Goal: Contribute content: Contribute content

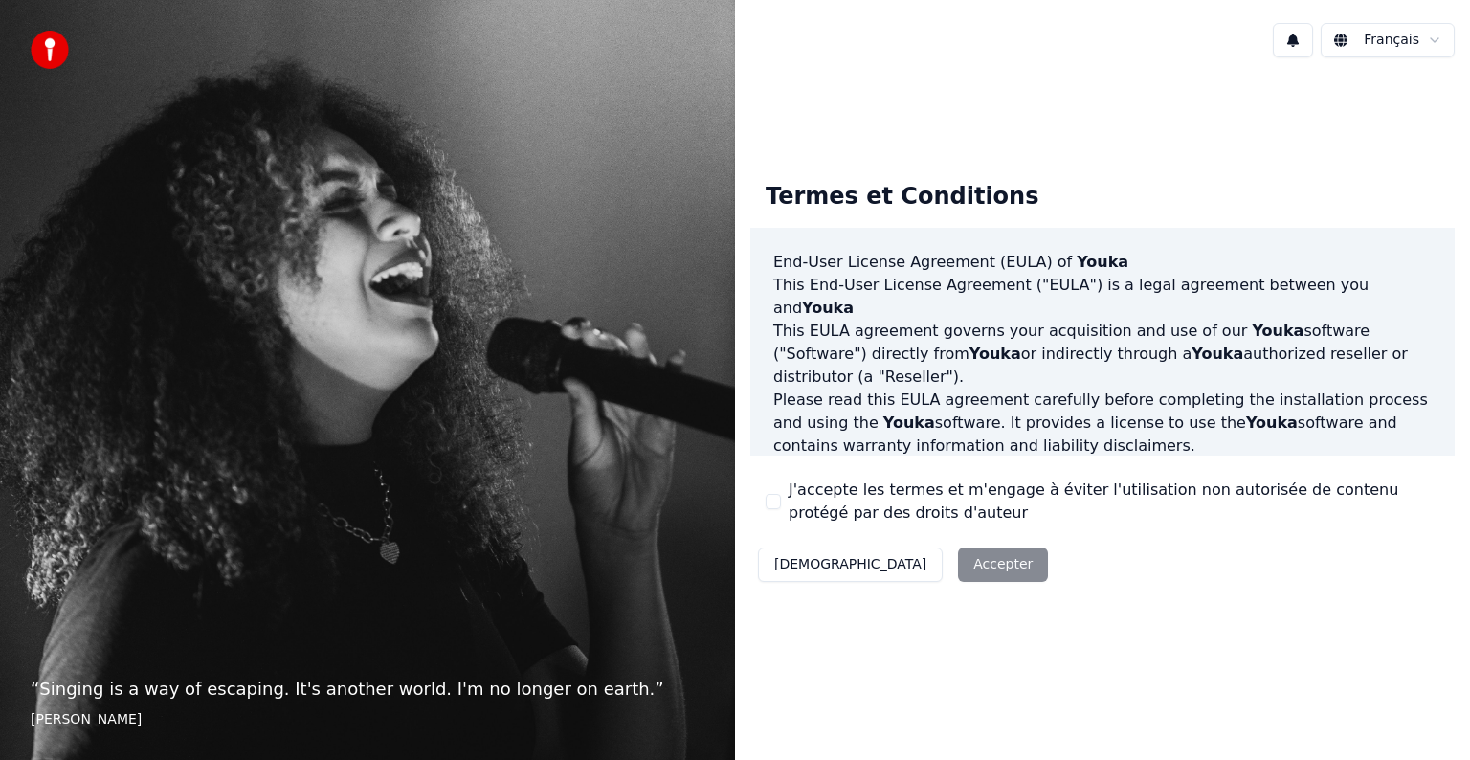
click at [770, 501] on button "J'accepte les termes et m'engage à éviter l'utilisation non autorisée de conten…" at bounding box center [773, 501] width 15 height 15
click at [958, 560] on button "Accepter" at bounding box center [1003, 564] width 90 height 34
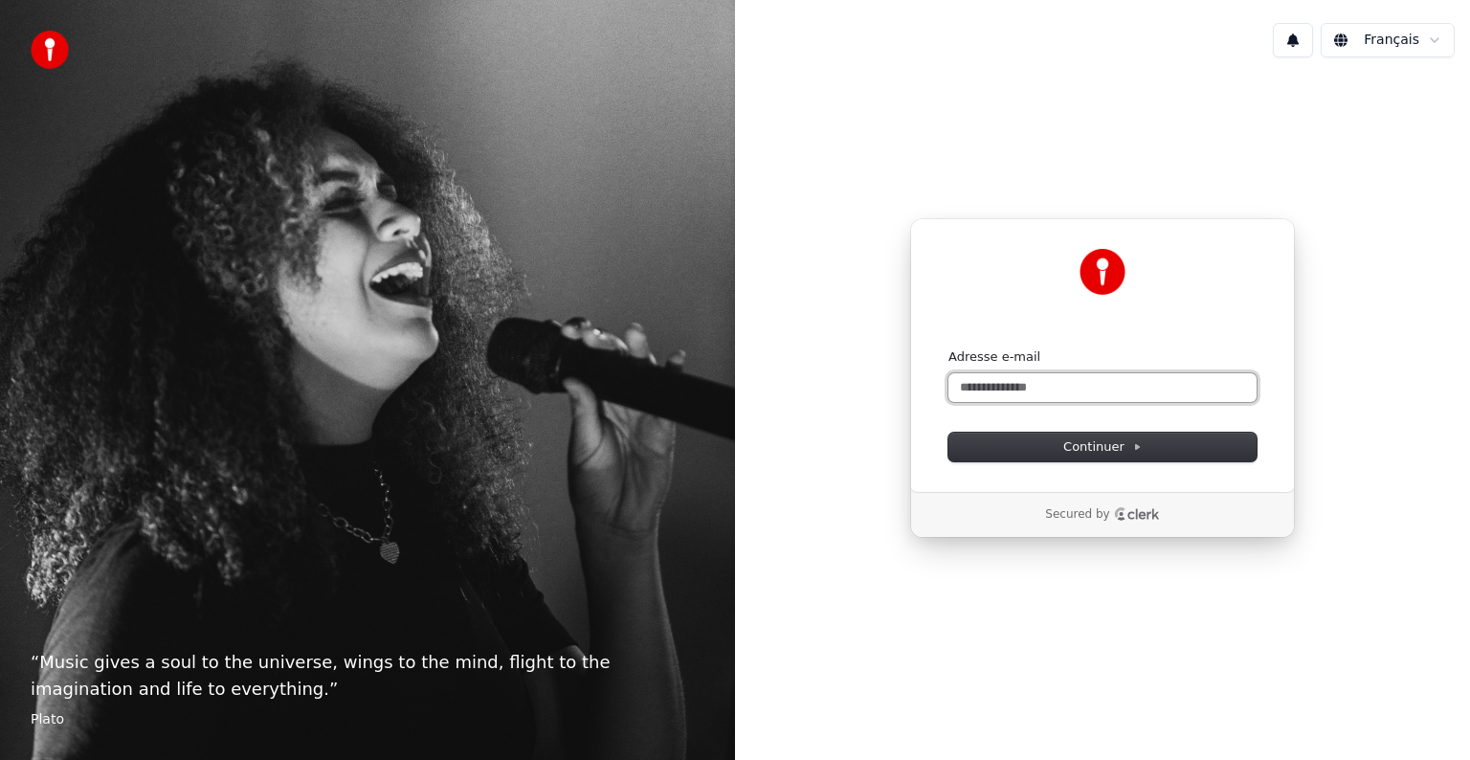
click at [1051, 390] on input "Adresse e-mail" at bounding box center [1102, 387] width 308 height 29
click at [948, 348] on button "submit" at bounding box center [948, 348] width 0 height 0
type input "**********"
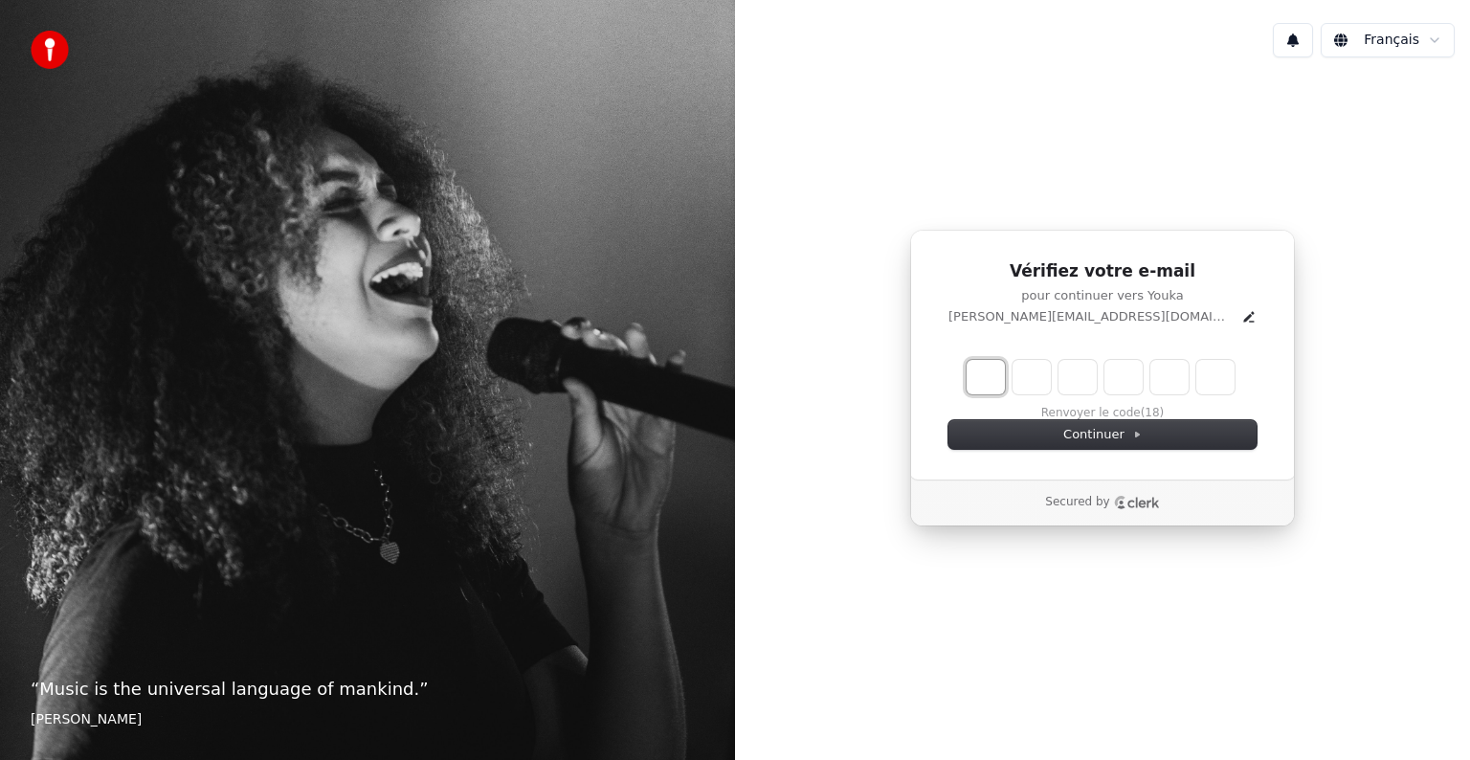
type input "*"
type input "**"
type input "*"
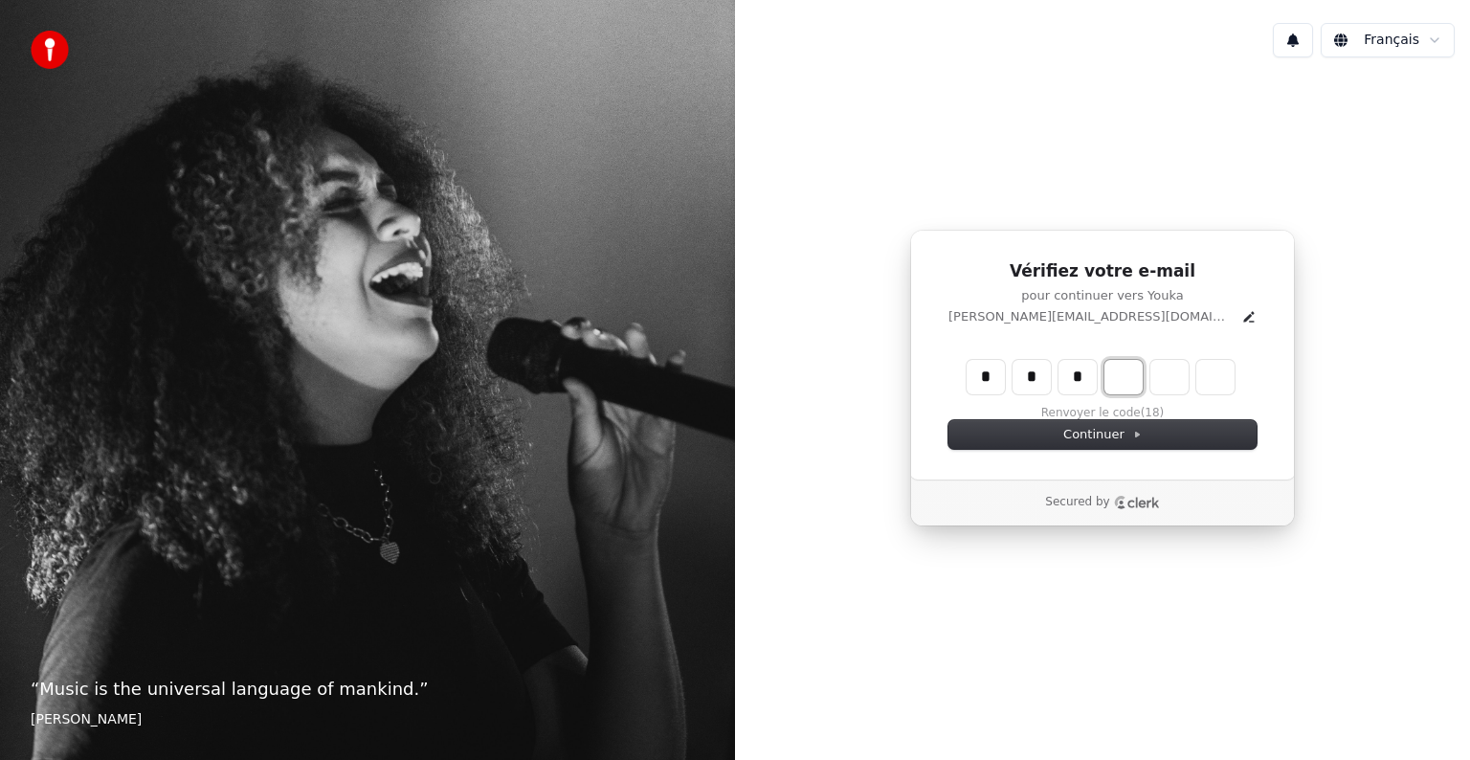
type input "***"
type input "*"
type input "****"
type input "*"
type input "*****"
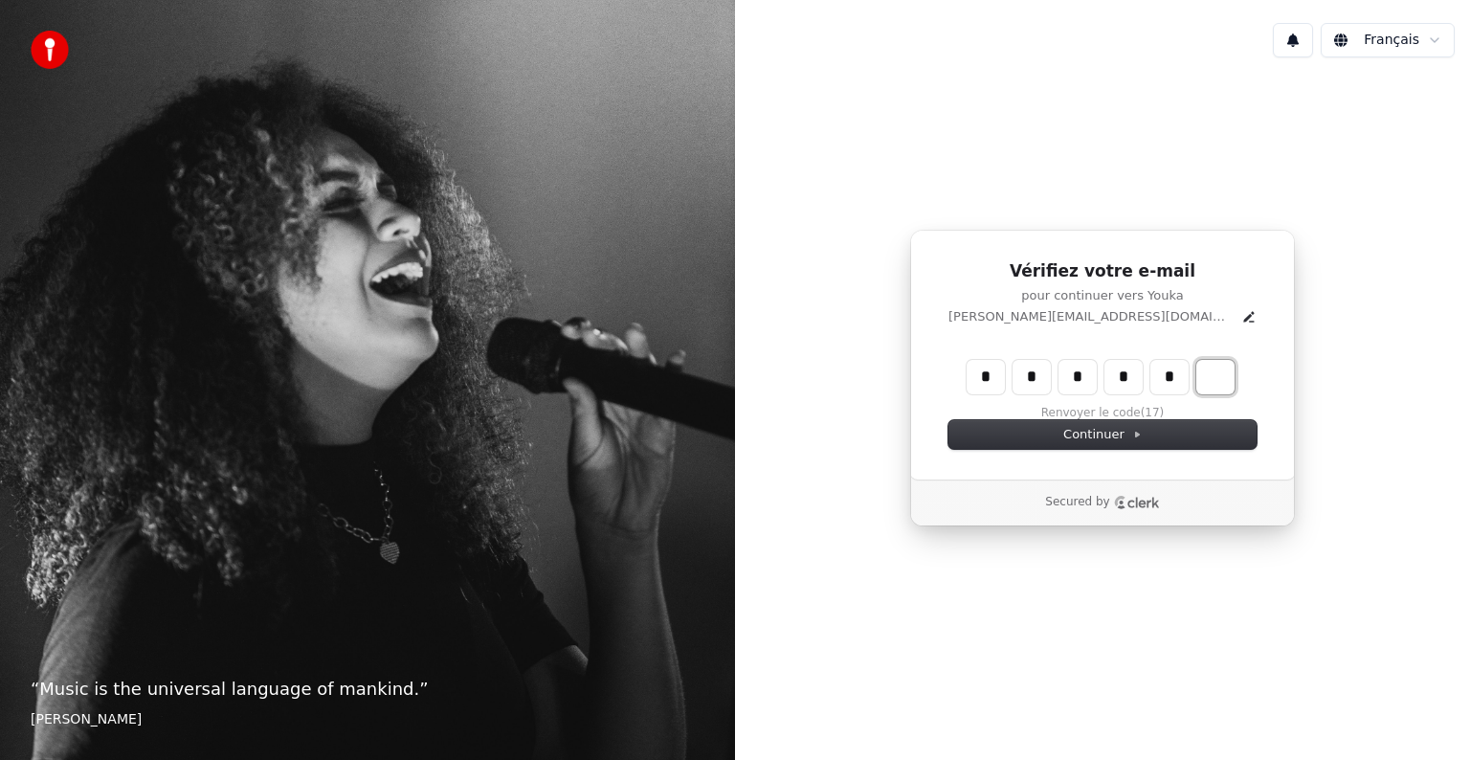
type input "*"
type input "******"
type input "*"
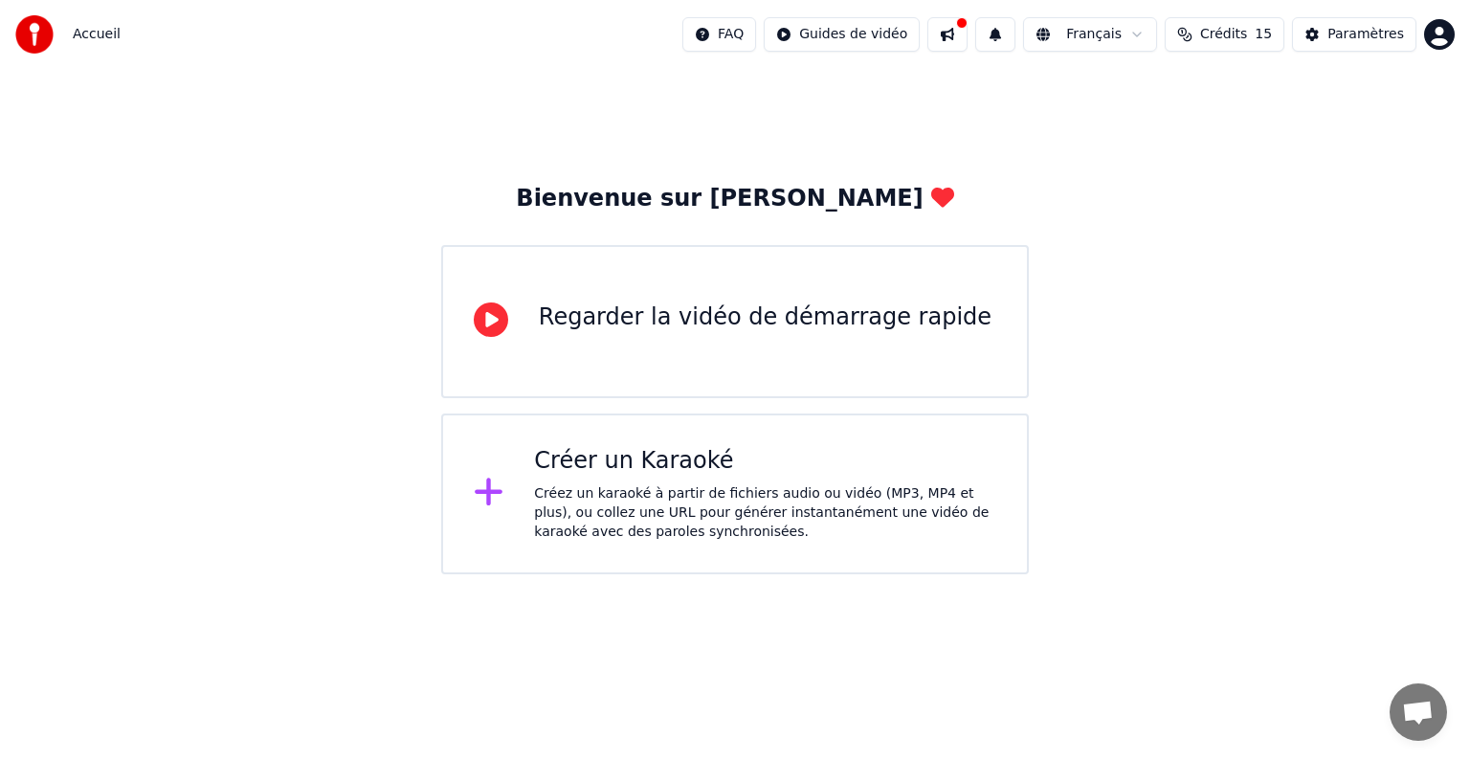
click at [616, 494] on div "Créez un karaoké à partir de fichiers audio ou vidéo (MP3, MP4 et plus), ou col…" at bounding box center [765, 512] width 462 height 57
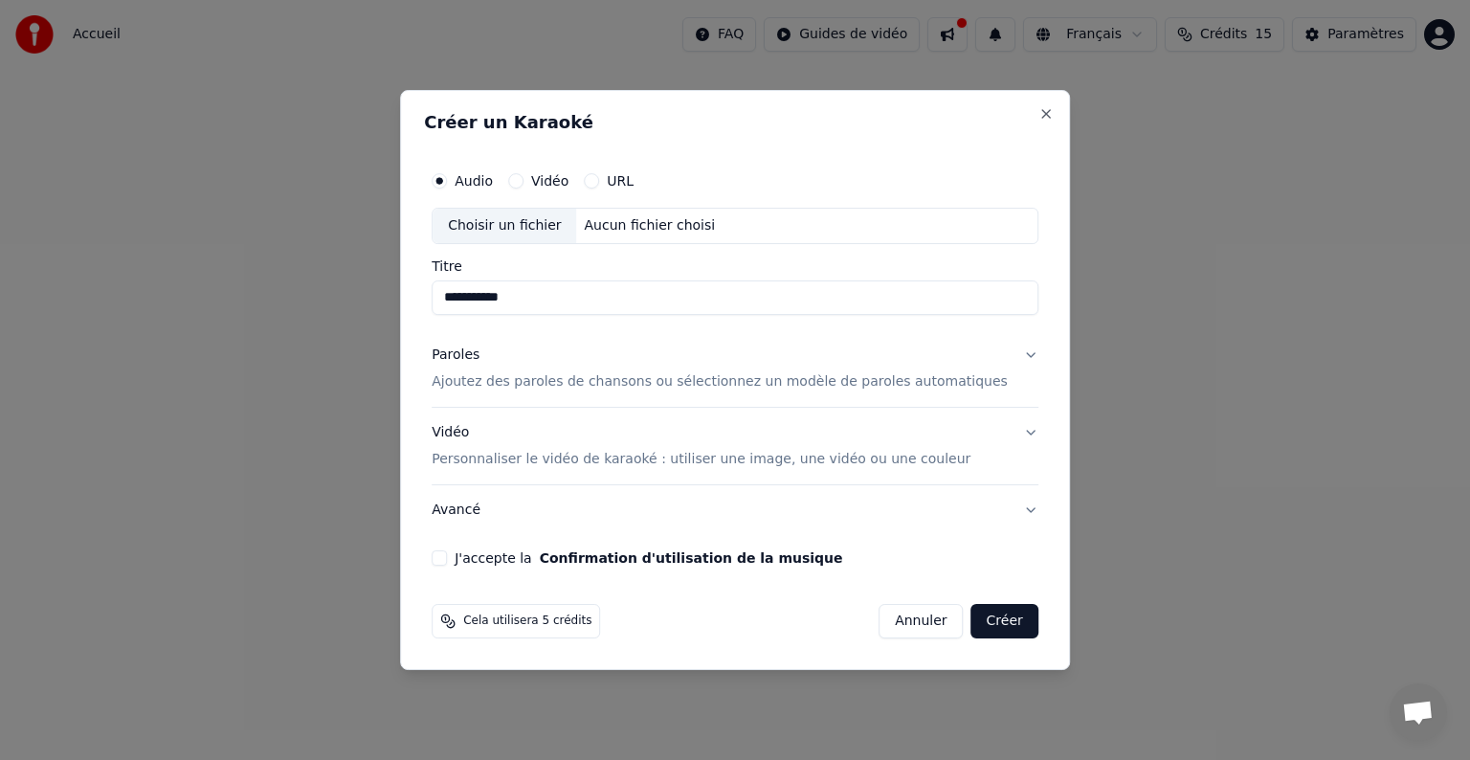
click at [461, 550] on div "J'accepte la Confirmation d'utilisation de la musique" at bounding box center [735, 557] width 607 height 15
click at [447, 561] on button "J'accepte la Confirmation d'utilisation de la musique" at bounding box center [439, 557] width 15 height 15
click at [538, 227] on div "Choisir un fichier" at bounding box center [505, 226] width 144 height 34
type input "**********"
click at [887, 378] on p "Ajoutez des paroles de chansons ou sélectionnez un modèle de paroles automatiqu…" at bounding box center [720, 381] width 576 height 19
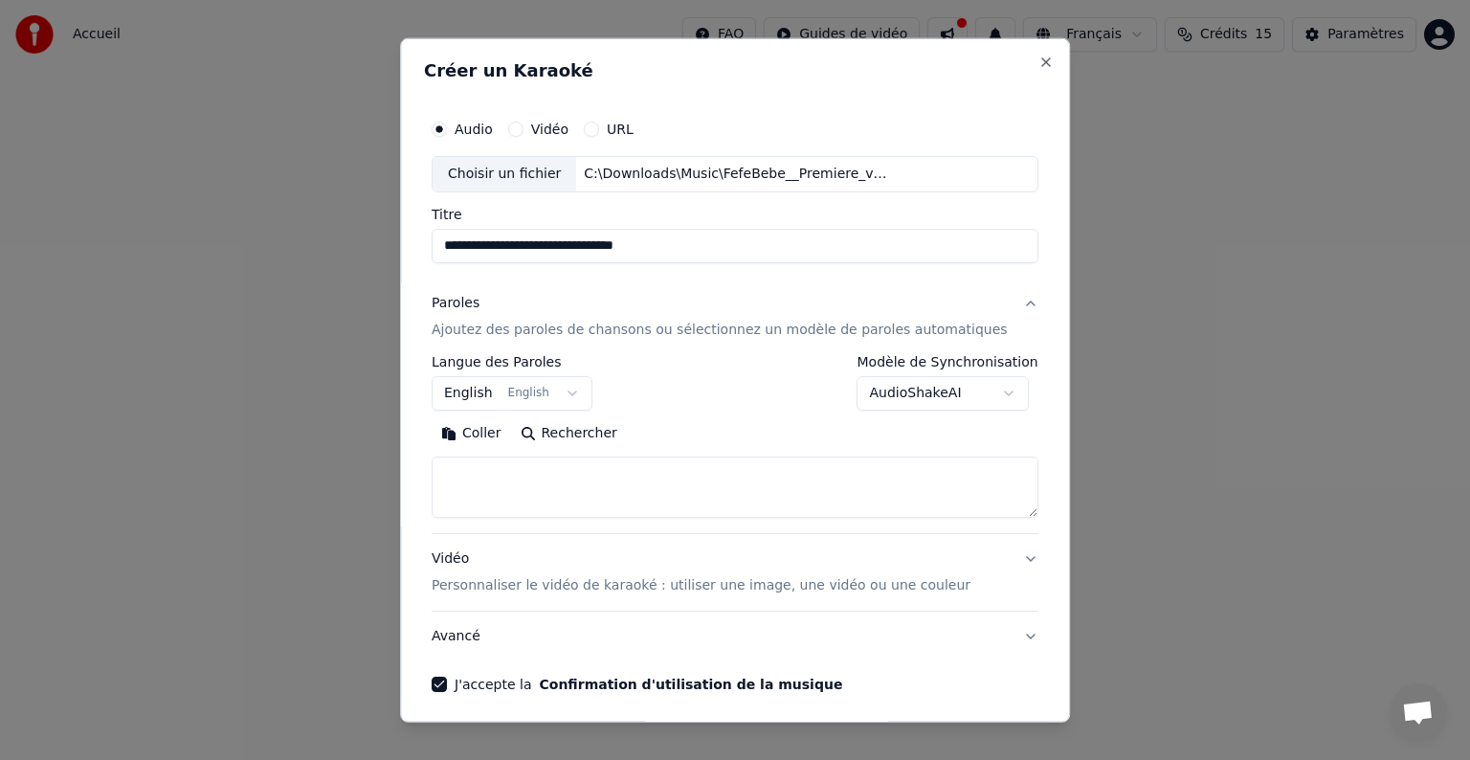
click at [564, 393] on button "English English" at bounding box center [512, 393] width 161 height 34
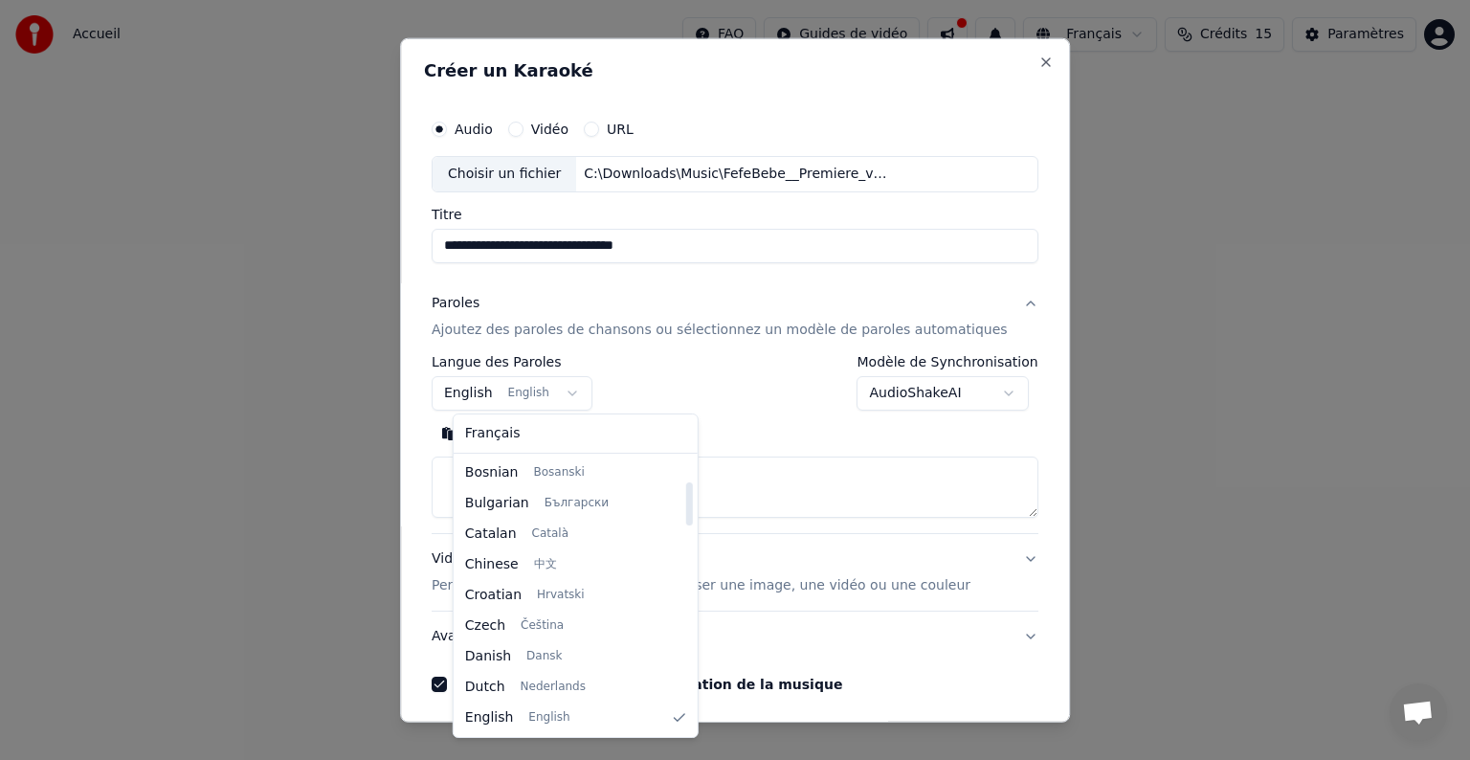
scroll to position [337, 0]
select select "**"
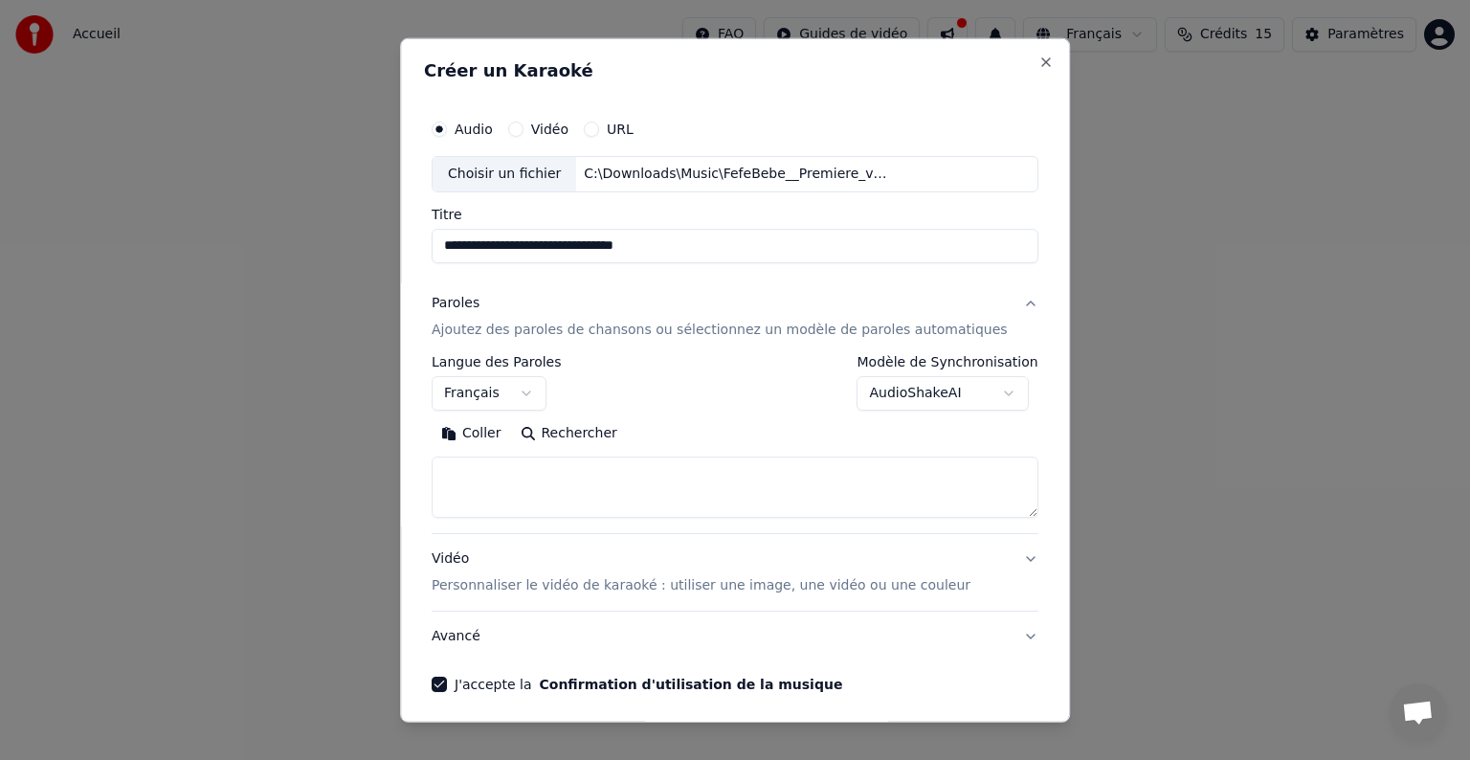
click at [520, 474] on textarea at bounding box center [735, 486] width 607 height 61
paste textarea "**********"
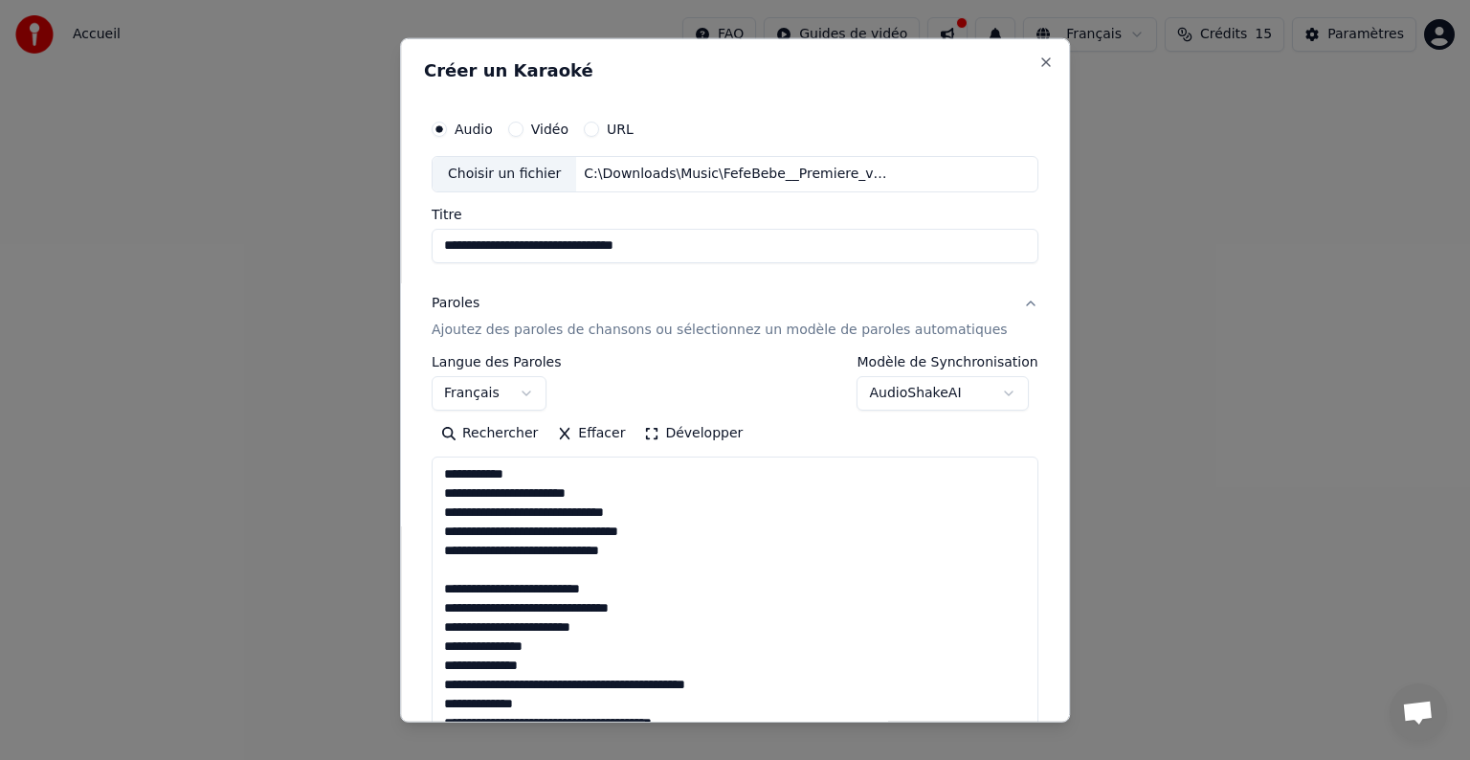
scroll to position [750, 0]
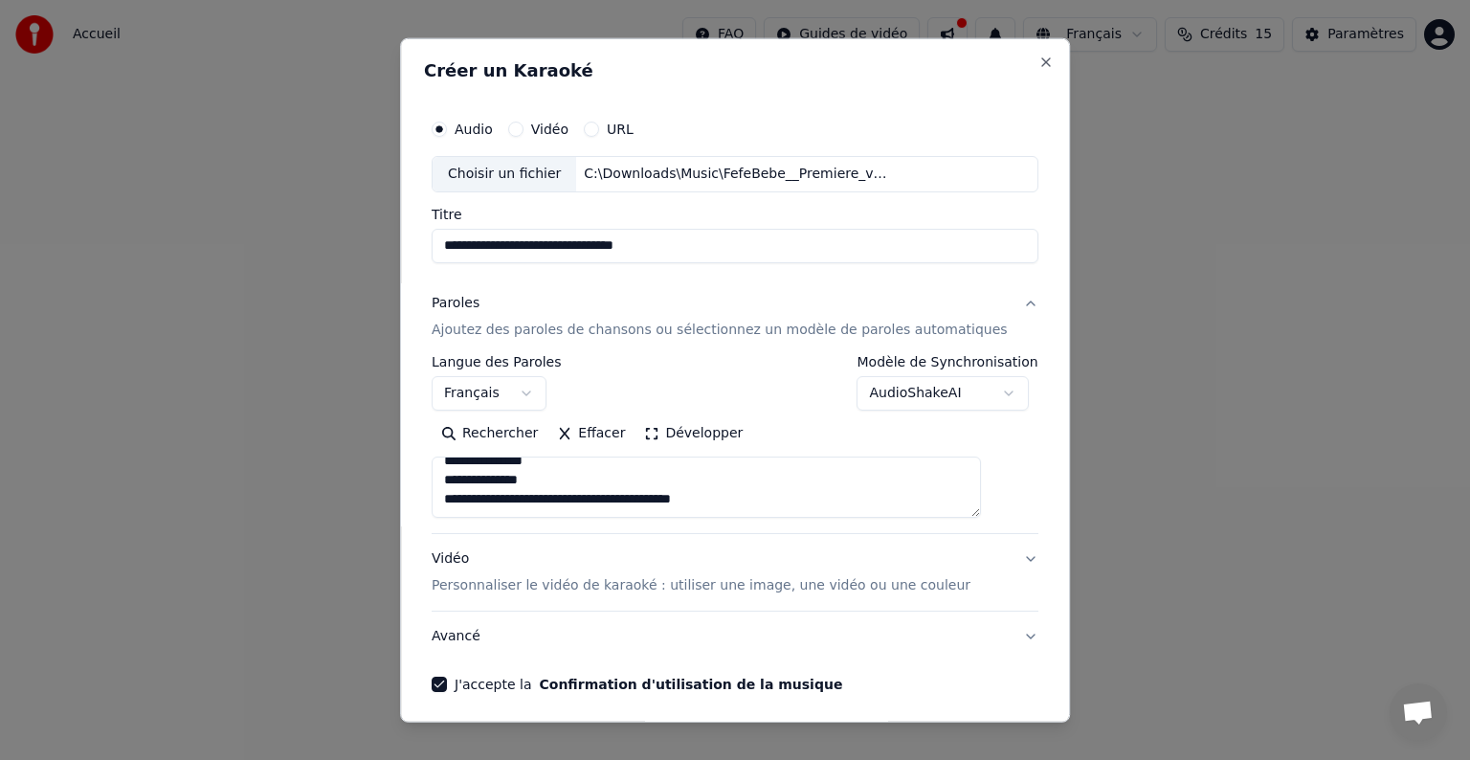
paste textarea "**********"
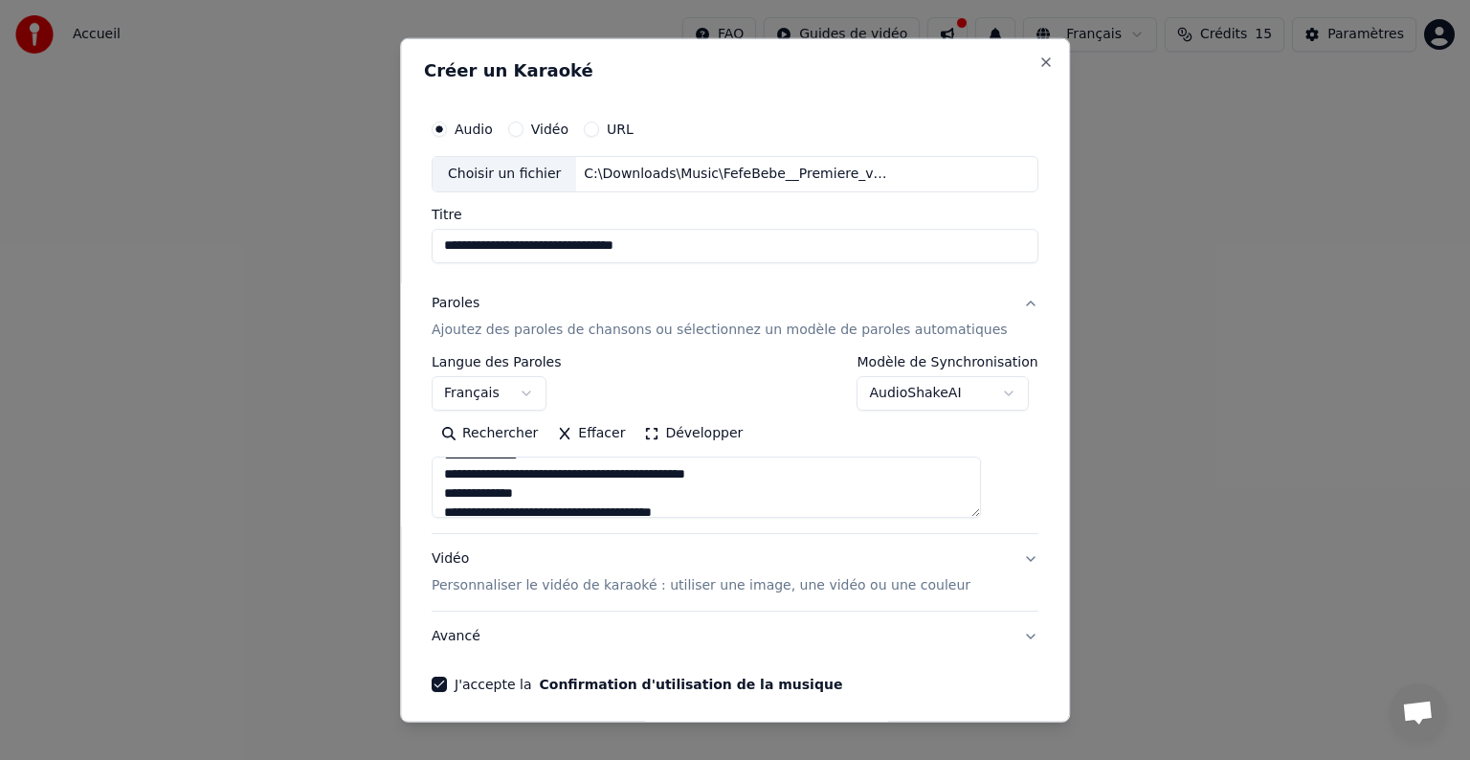
scroll to position [229, 0]
click at [501, 478] on textarea at bounding box center [706, 486] width 549 height 61
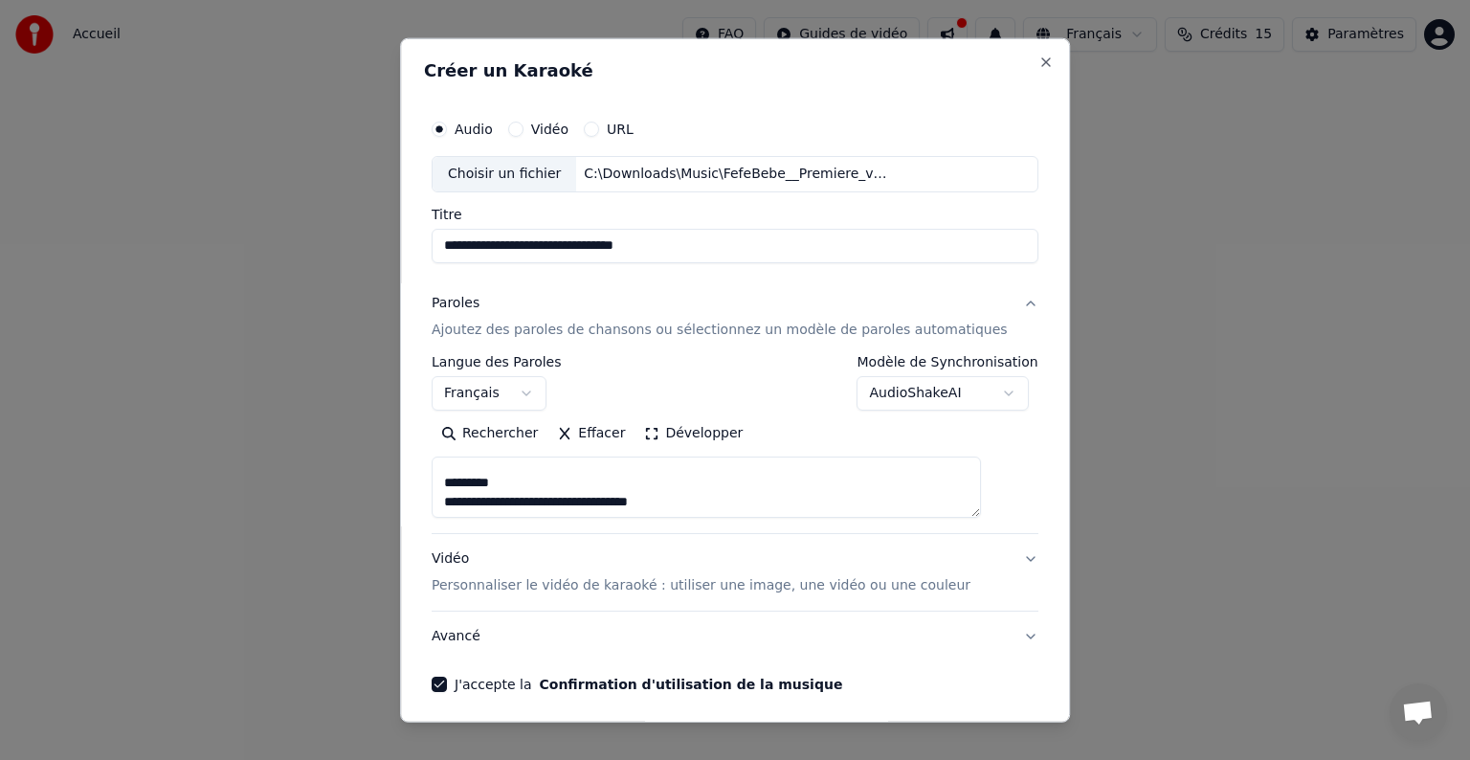
click at [501, 478] on textarea at bounding box center [706, 486] width 549 height 61
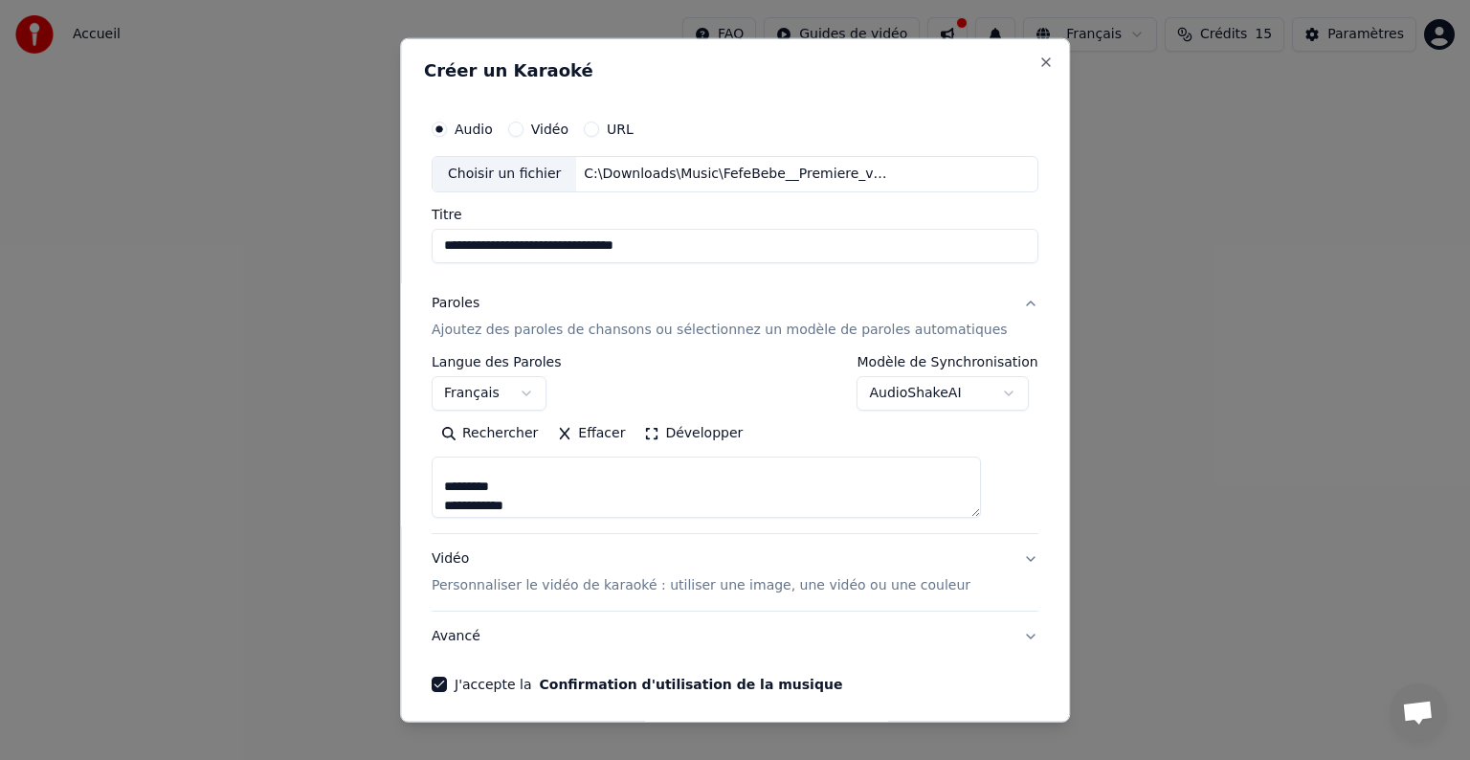
click at [501, 478] on textarea at bounding box center [706, 486] width 549 height 61
click at [490, 496] on textarea at bounding box center [706, 486] width 549 height 61
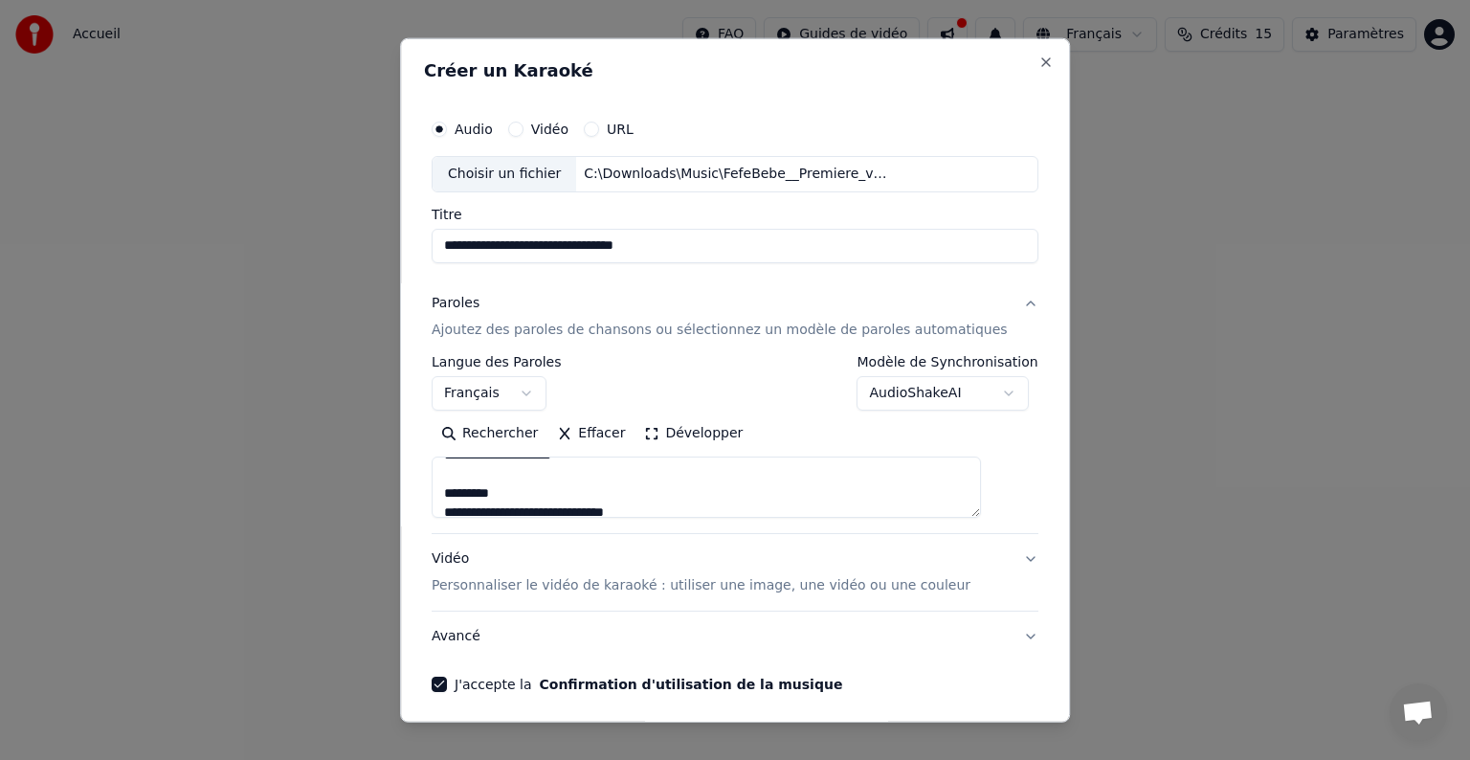
click at [490, 496] on textarea at bounding box center [706, 486] width 549 height 61
click at [510, 486] on textarea at bounding box center [706, 486] width 549 height 61
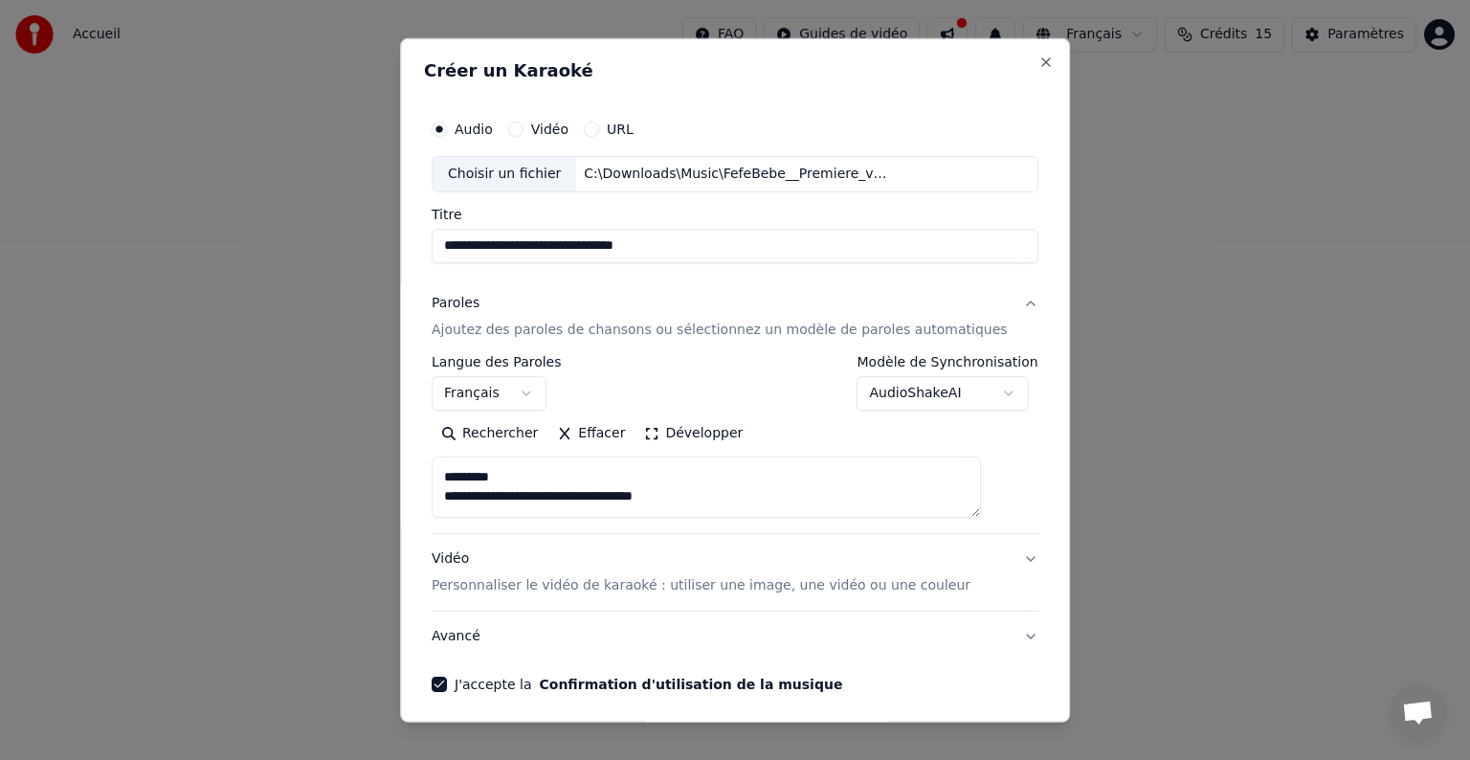
scroll to position [1413, 0]
click at [501, 472] on textarea at bounding box center [706, 486] width 549 height 61
click at [496, 493] on textarea at bounding box center [706, 486] width 549 height 61
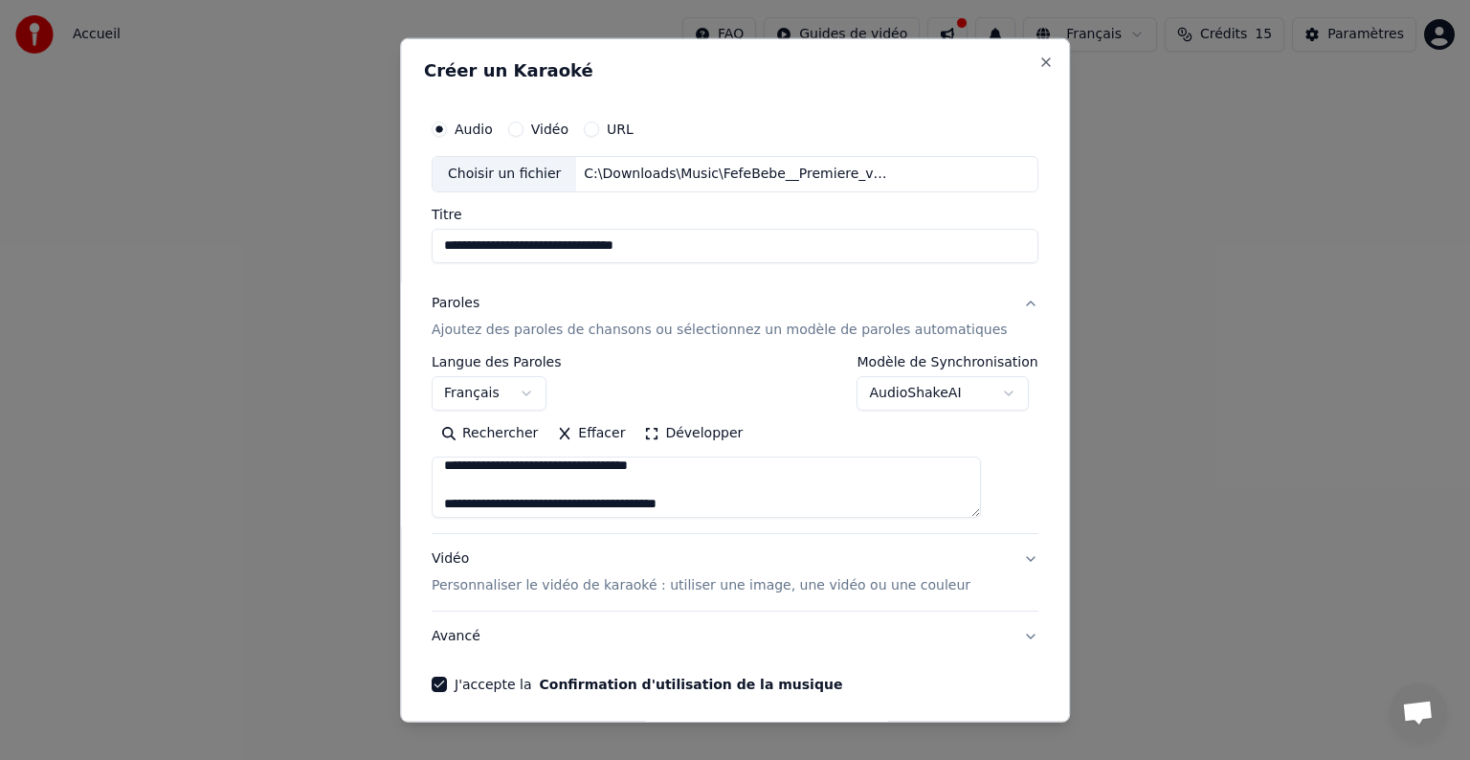
scroll to position [1443, 0]
click at [493, 490] on textarea at bounding box center [706, 486] width 549 height 61
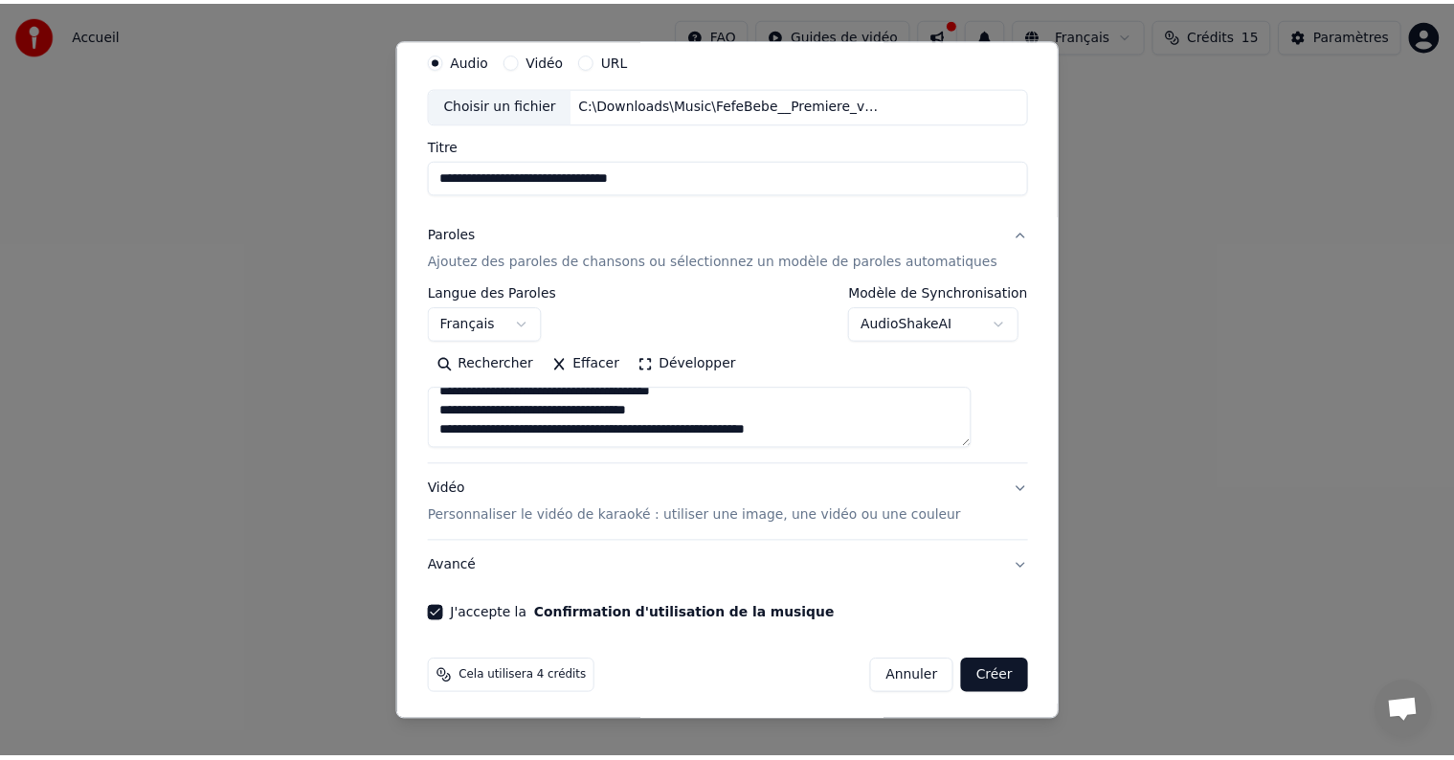
scroll to position [73, 0]
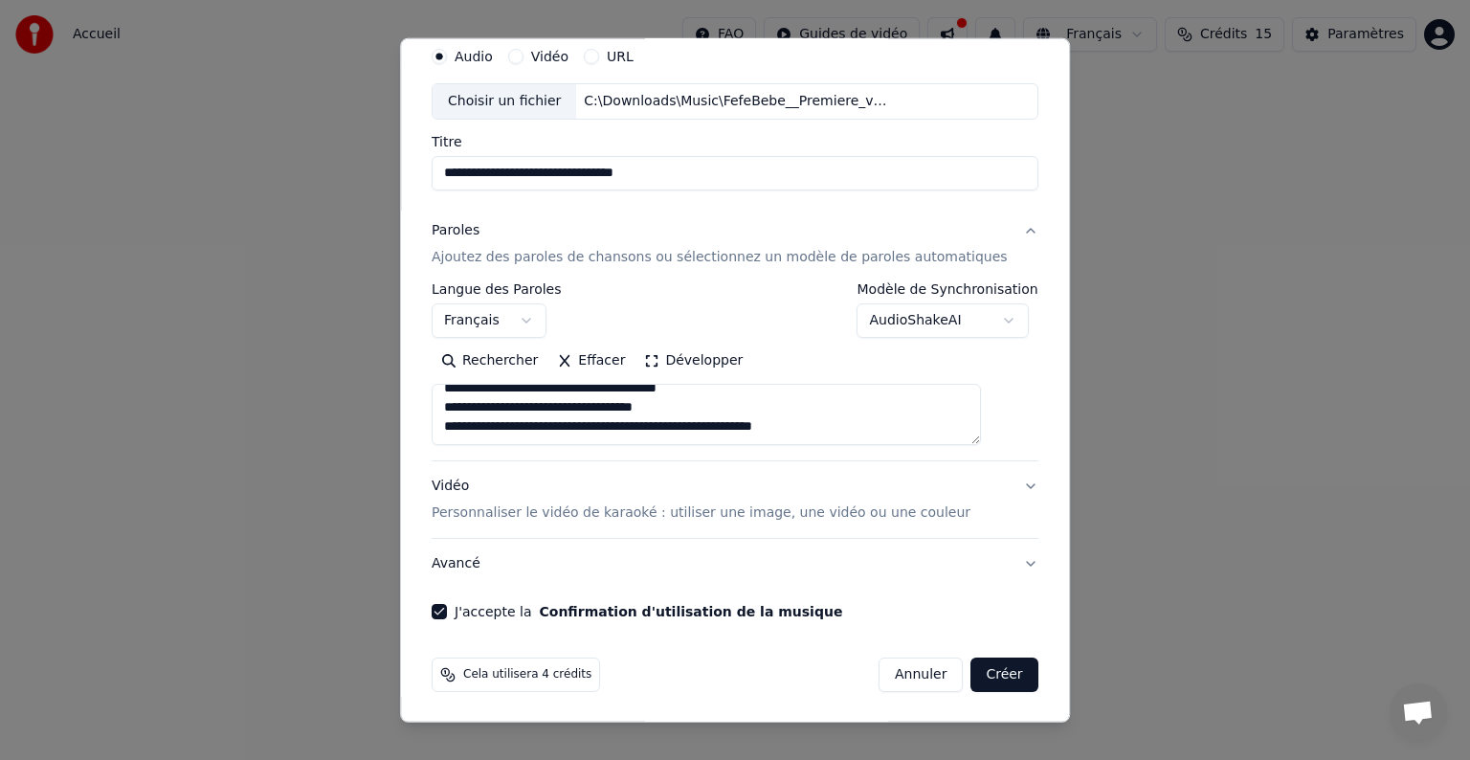
type textarea "**********"
click at [971, 674] on button "Créer" at bounding box center [1004, 674] width 67 height 34
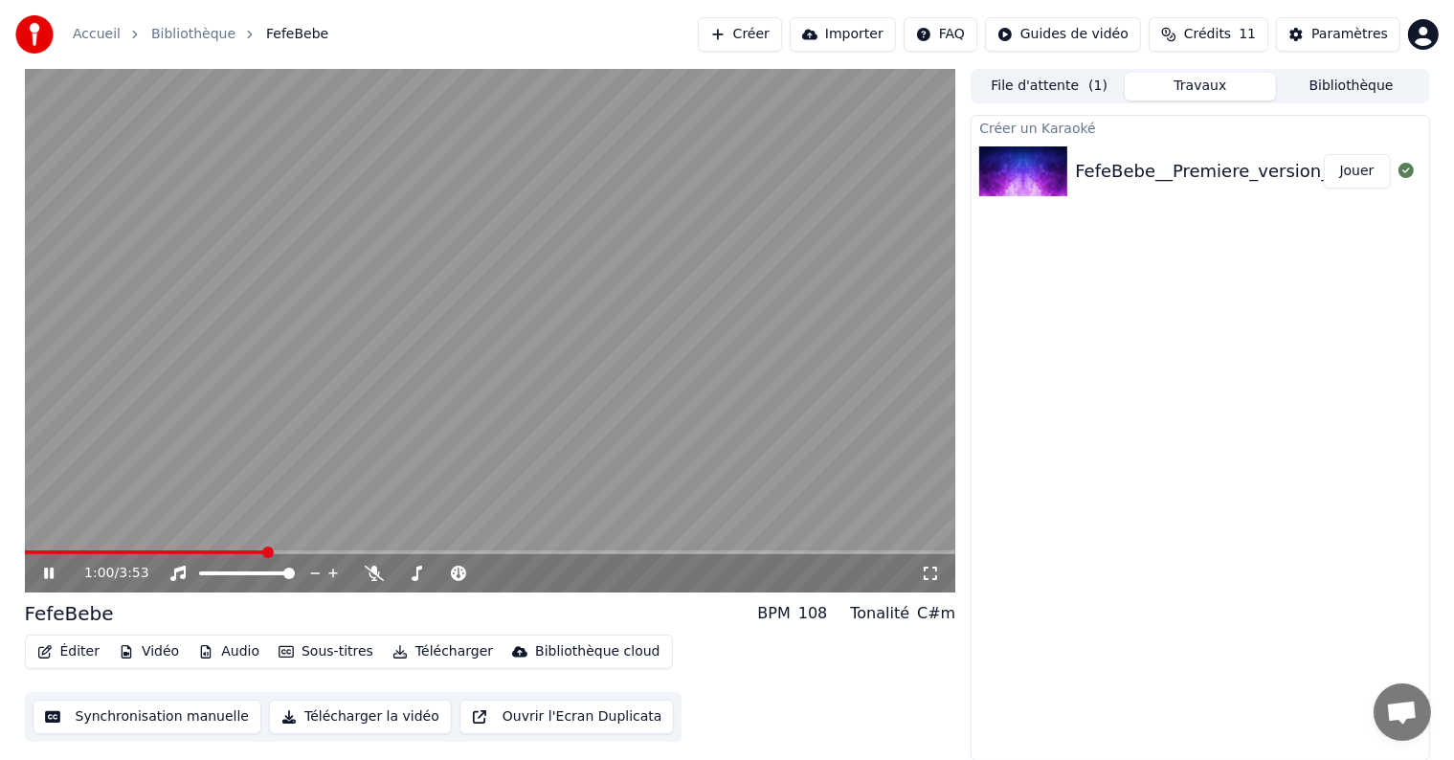
click at [33, 547] on video at bounding box center [490, 330] width 931 height 523
click at [31, 551] on span at bounding box center [29, 552] width 8 height 4
click at [25, 551] on span at bounding box center [30, 551] width 11 height 11
click at [50, 572] on icon at bounding box center [48, 573] width 11 height 13
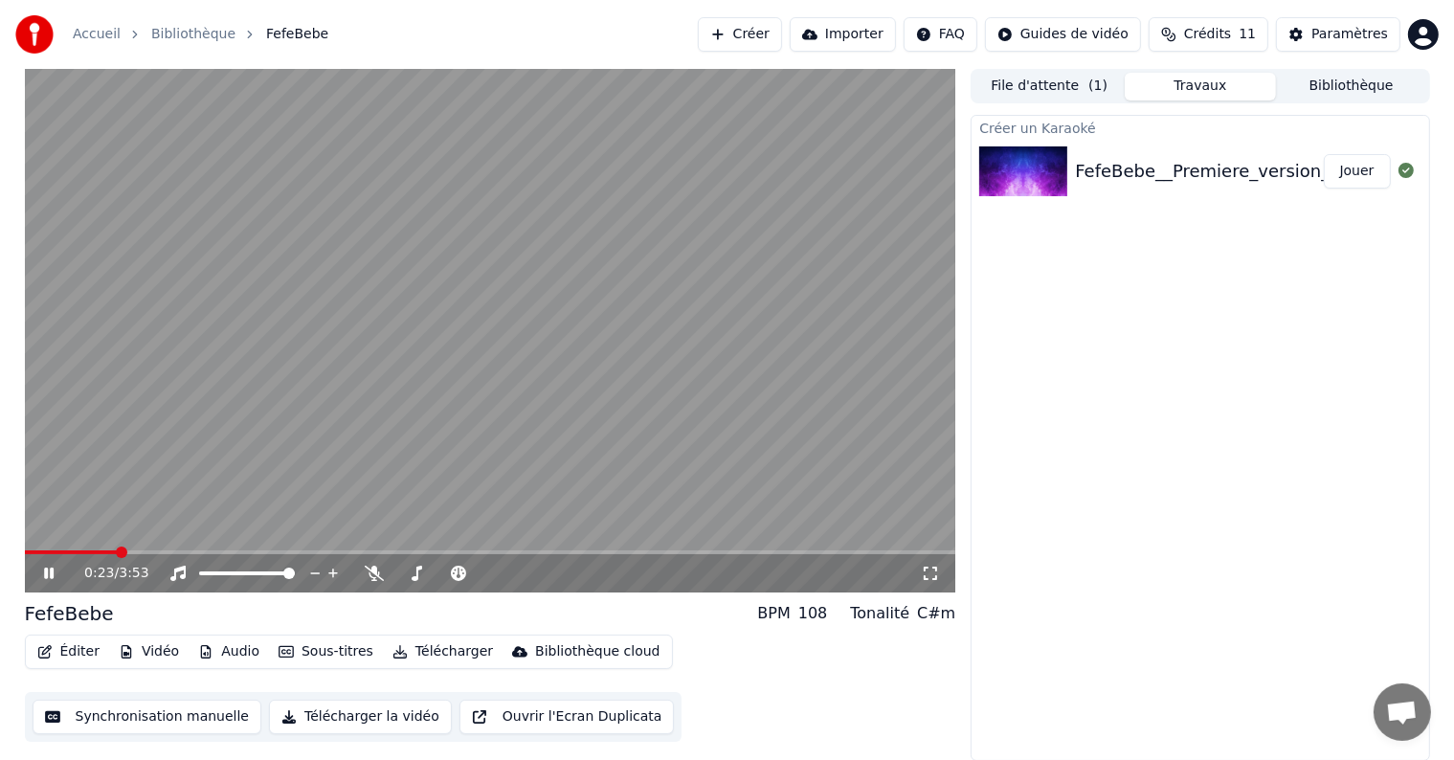
click at [50, 566] on icon at bounding box center [62, 573] width 45 height 15
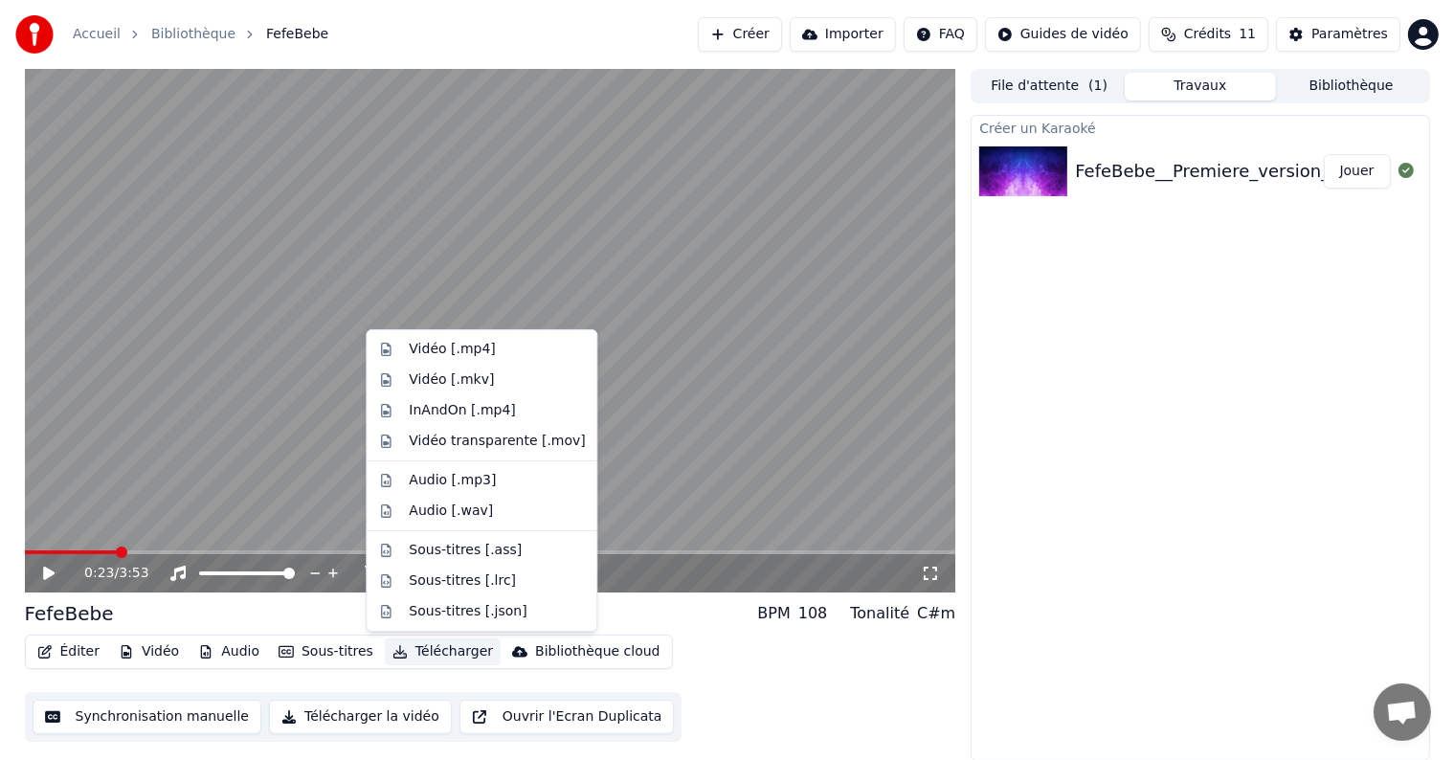
click at [427, 651] on button "Télécharger" at bounding box center [443, 651] width 116 height 27
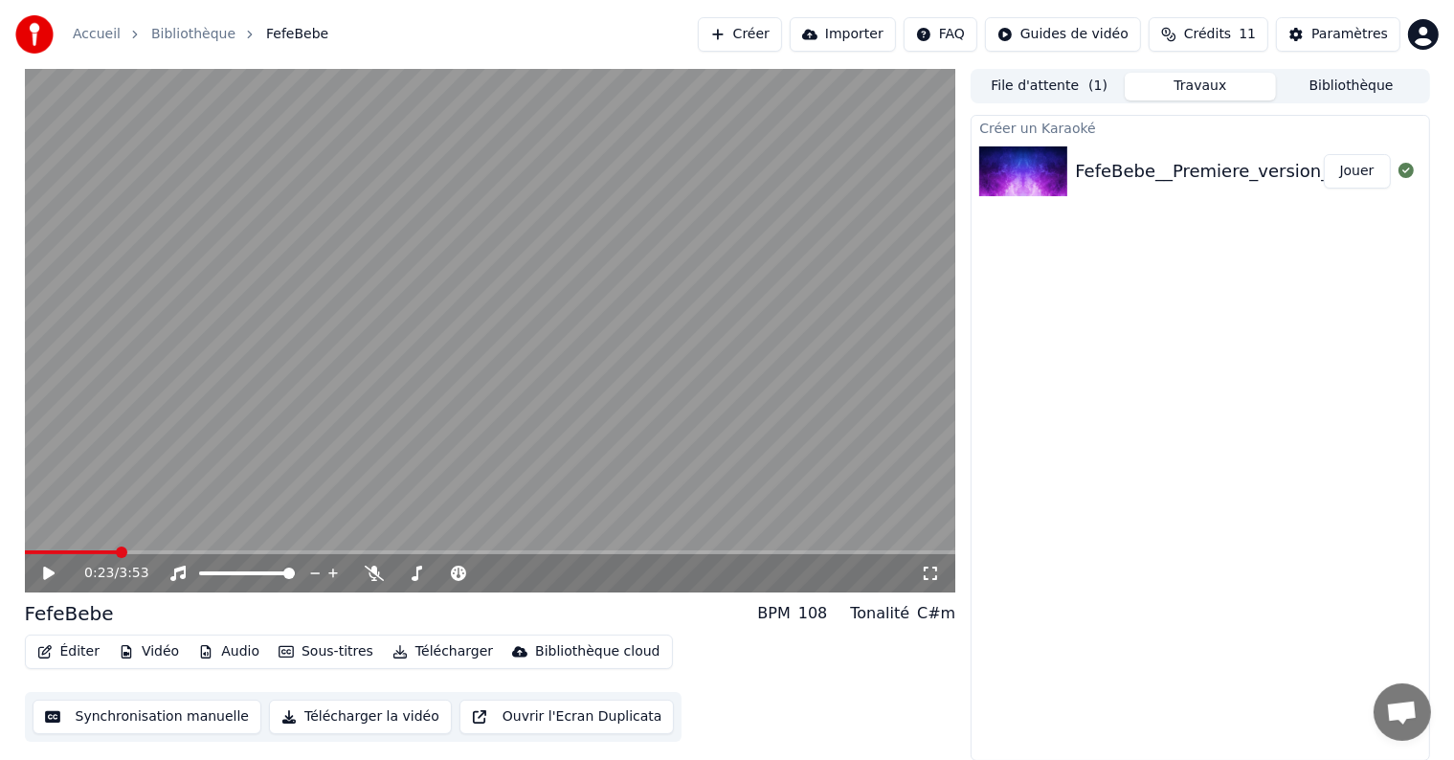
click at [848, 647] on div "Éditer Vidéo Audio Sous-titres Télécharger Bibliothèque cloud Synchronisation m…" at bounding box center [490, 687] width 931 height 107
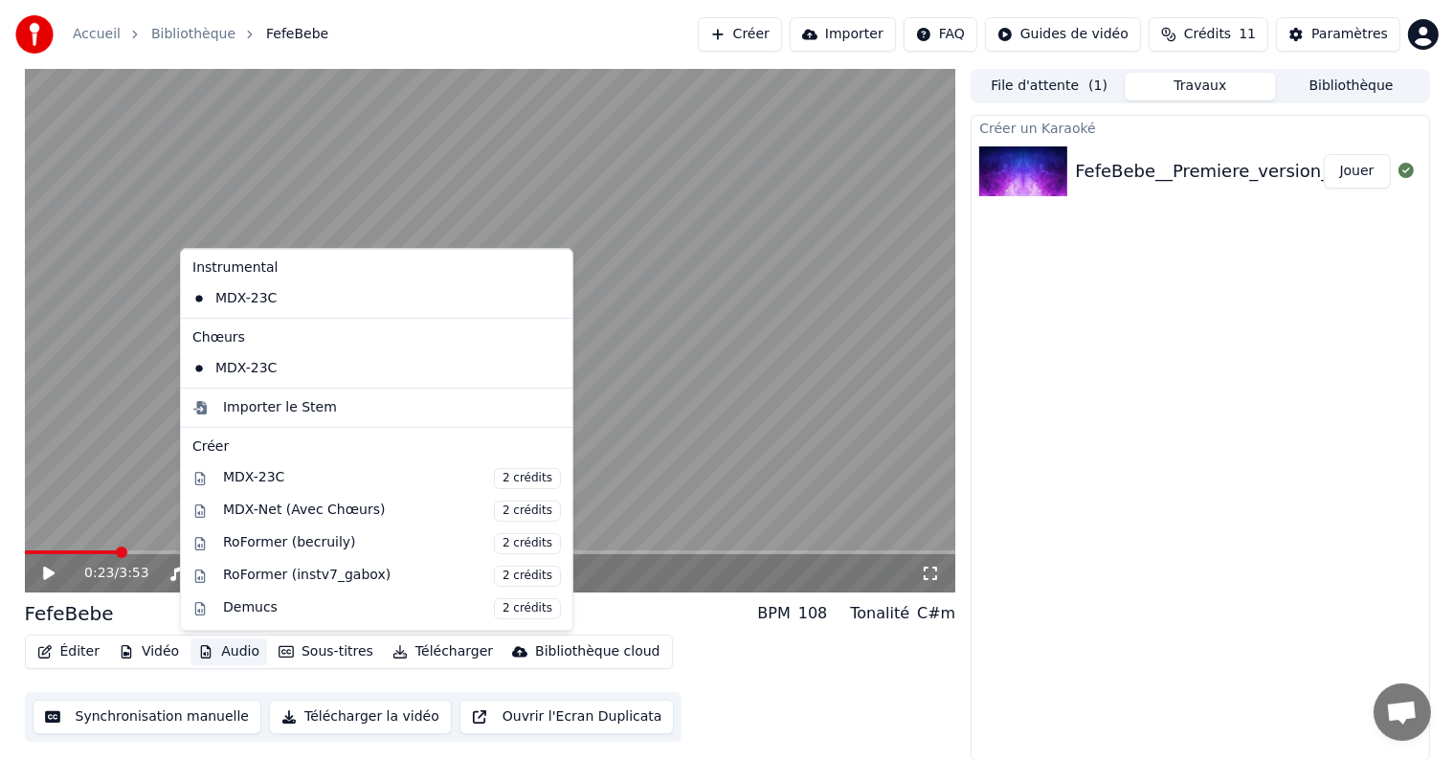
click at [221, 655] on button "Audio" at bounding box center [228, 651] width 77 height 27
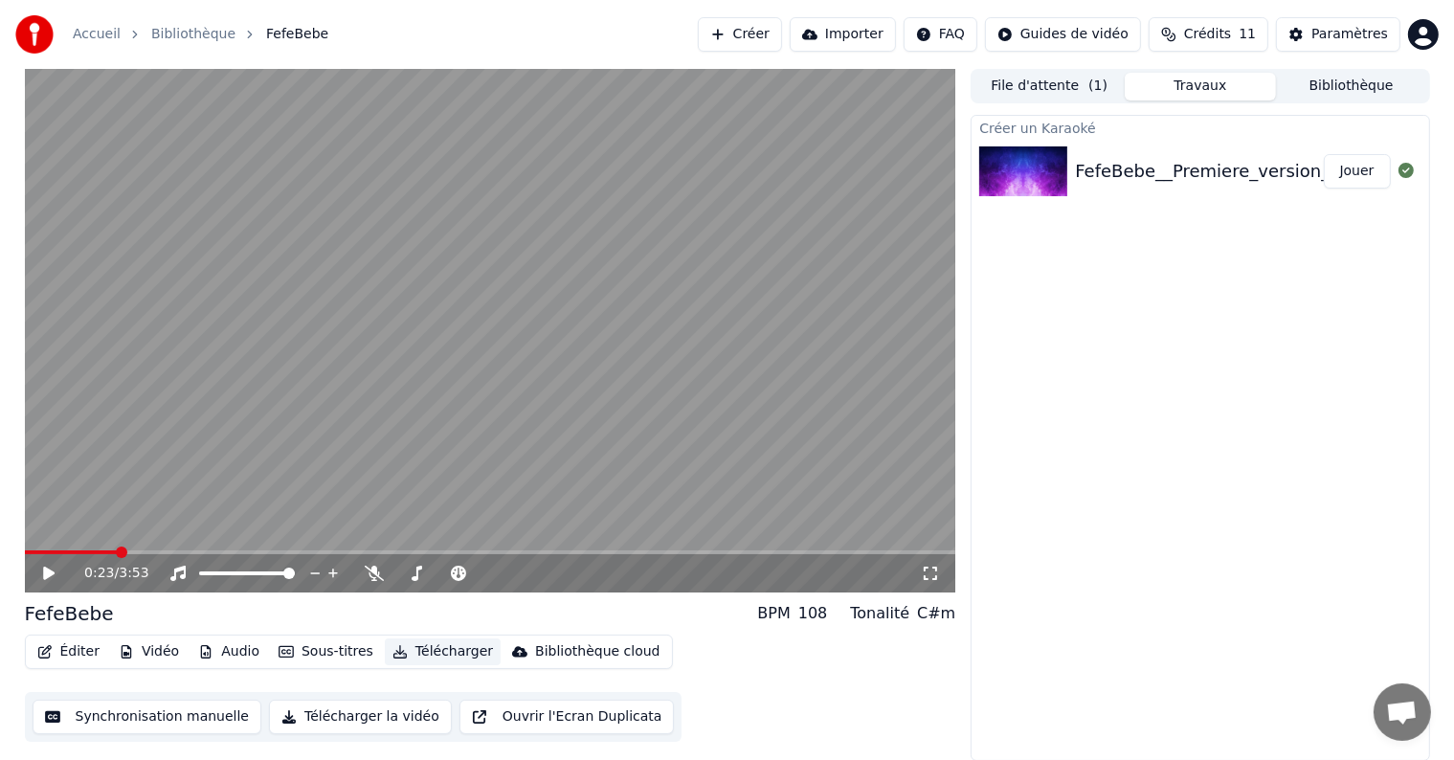
click at [408, 664] on button "Télécharger" at bounding box center [443, 651] width 116 height 27
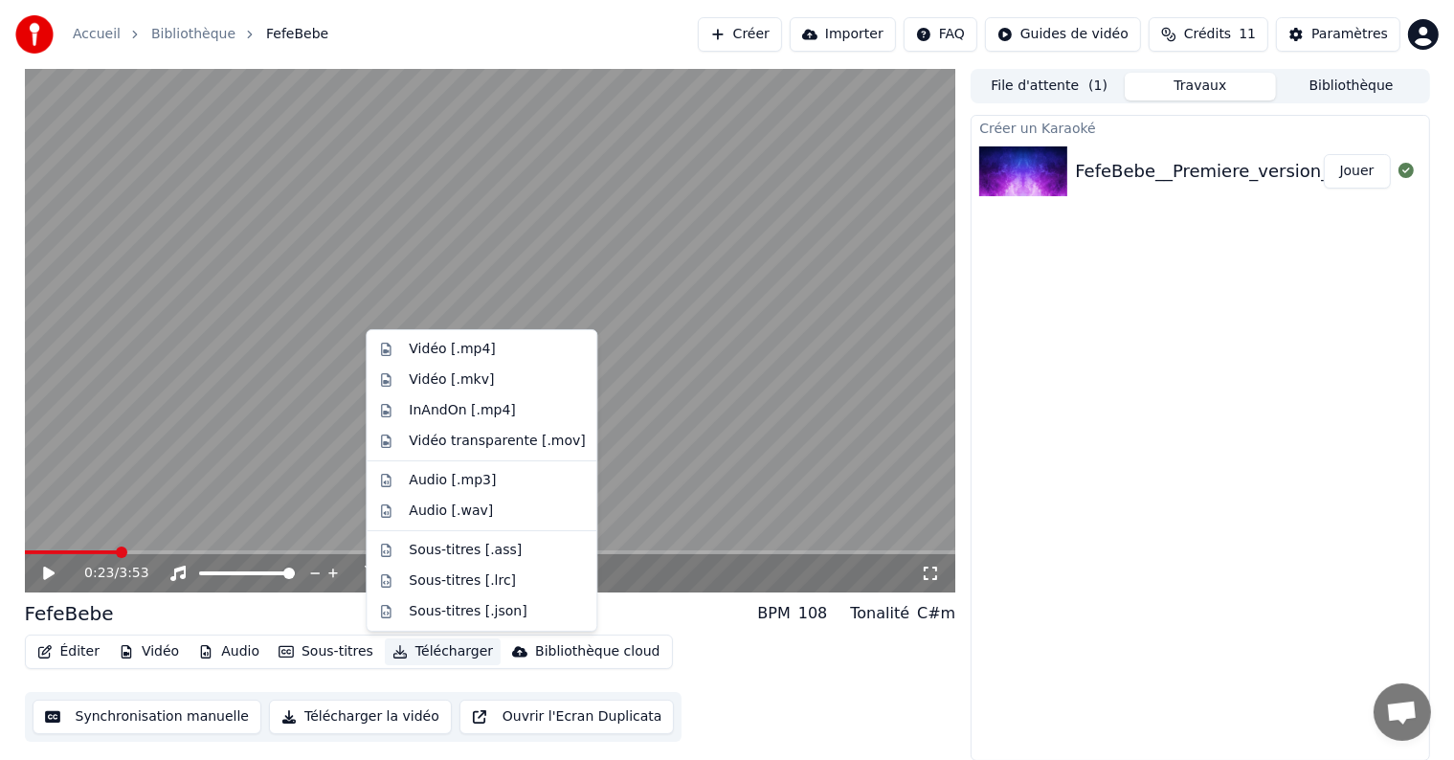
click at [415, 647] on button "Télécharger" at bounding box center [443, 651] width 116 height 27
click at [501, 352] on div "Vidéo [.mp4]" at bounding box center [497, 349] width 176 height 19
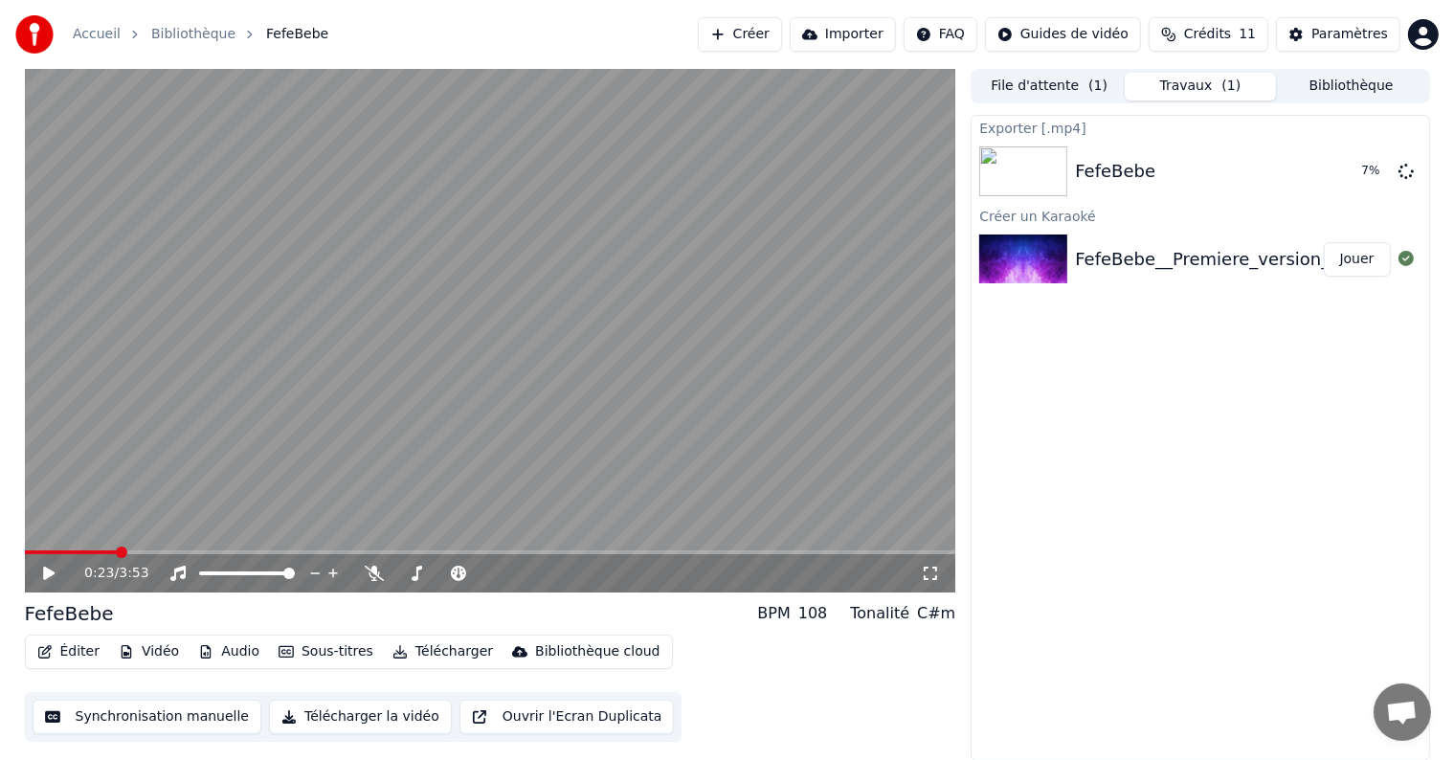
click at [47, 572] on icon at bounding box center [48, 573] width 11 height 13
click at [47, 572] on icon at bounding box center [49, 572] width 10 height 11
click at [150, 551] on span at bounding box center [155, 551] width 11 height 11
click at [165, 552] on span at bounding box center [490, 552] width 931 height 4
click at [1347, 175] on button "Afficher" at bounding box center [1347, 171] width 84 height 34
